Goal: Task Accomplishment & Management: Manage account settings

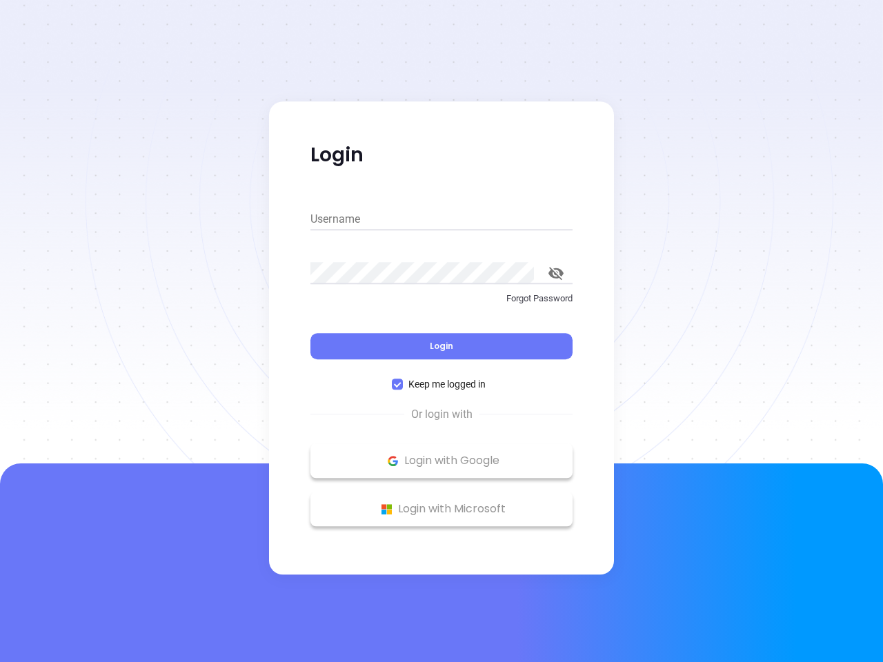
click at [441, 331] on div "Login" at bounding box center [441, 338] width 262 height 43
click at [441, 219] on input "Username" at bounding box center [441, 219] width 262 height 22
click at [556, 273] on icon "toggle password visibility" at bounding box center [555, 273] width 15 height 13
click at [441, 346] on span "Login" at bounding box center [441, 346] width 23 height 12
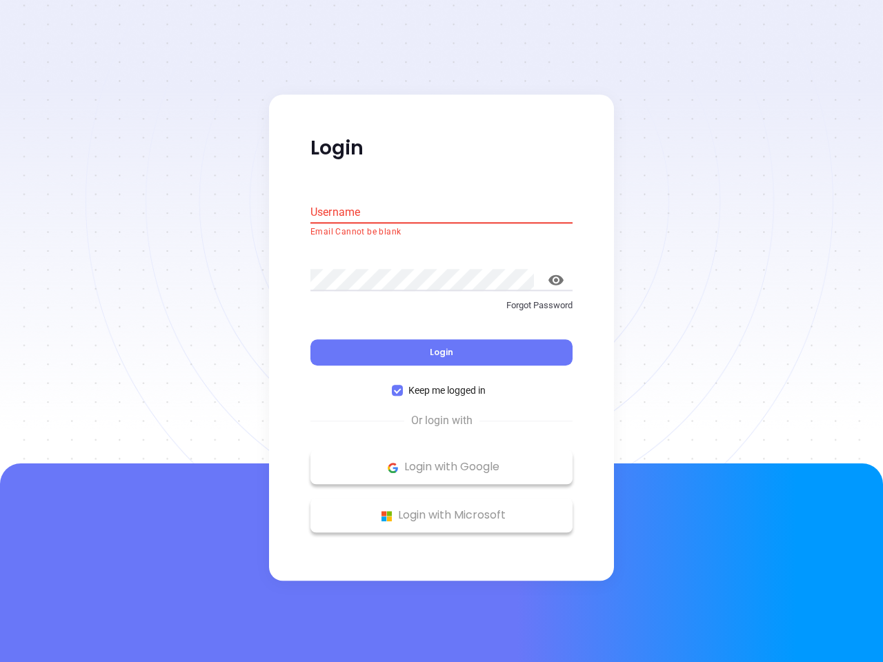
click at [441, 384] on span "Keep me logged in" at bounding box center [447, 390] width 88 height 15
click at [403, 386] on input "Keep me logged in" at bounding box center [397, 391] width 11 height 11
checkbox input "false"
click at [441, 461] on p "Login with Google" at bounding box center [441, 467] width 248 height 21
click at [441, 509] on p "Login with Microsoft" at bounding box center [441, 516] width 248 height 21
